Goal: Information Seeking & Learning: Understand process/instructions

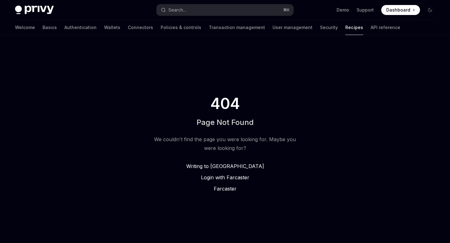
type textarea "*"
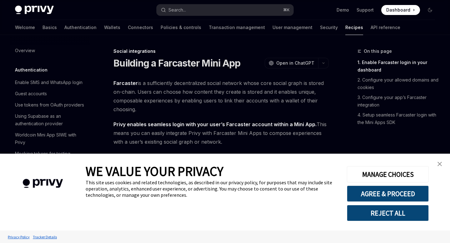
scroll to position [401, 0]
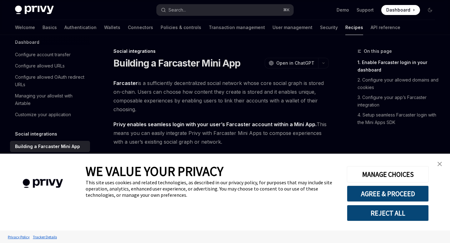
click at [439, 163] on img "close banner" at bounding box center [440, 164] width 4 height 4
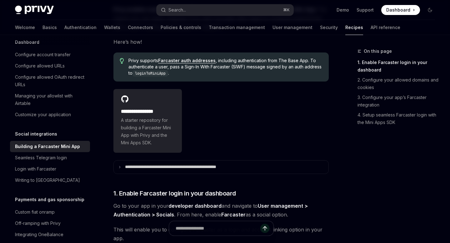
scroll to position [0, 0]
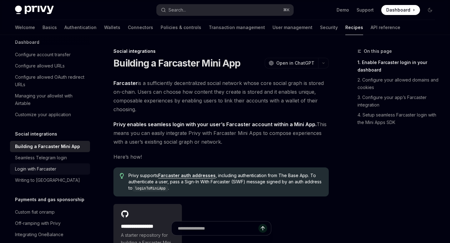
click at [46, 165] on div "Login with Farcaster" at bounding box center [35, 169] width 41 height 8
type textarea "*"
